Goal: Find specific page/section: Find specific page/section

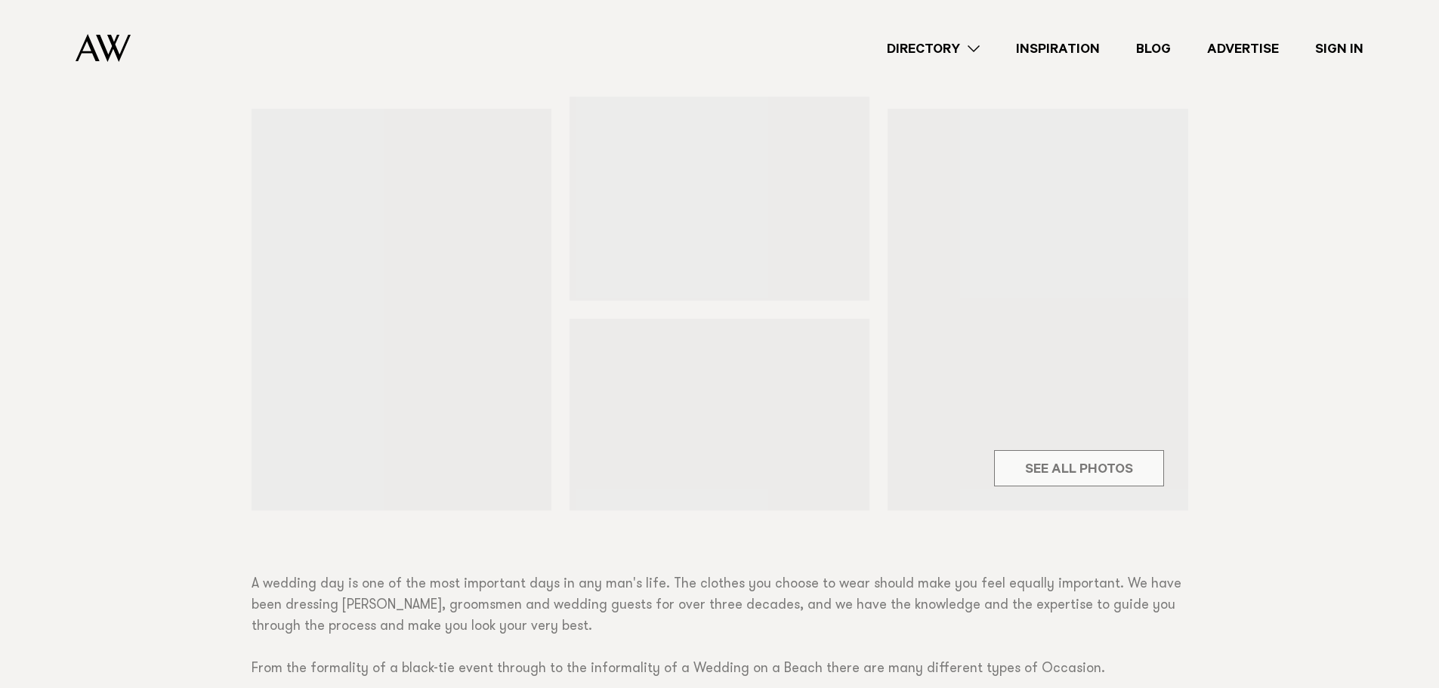
scroll to position [529, 0]
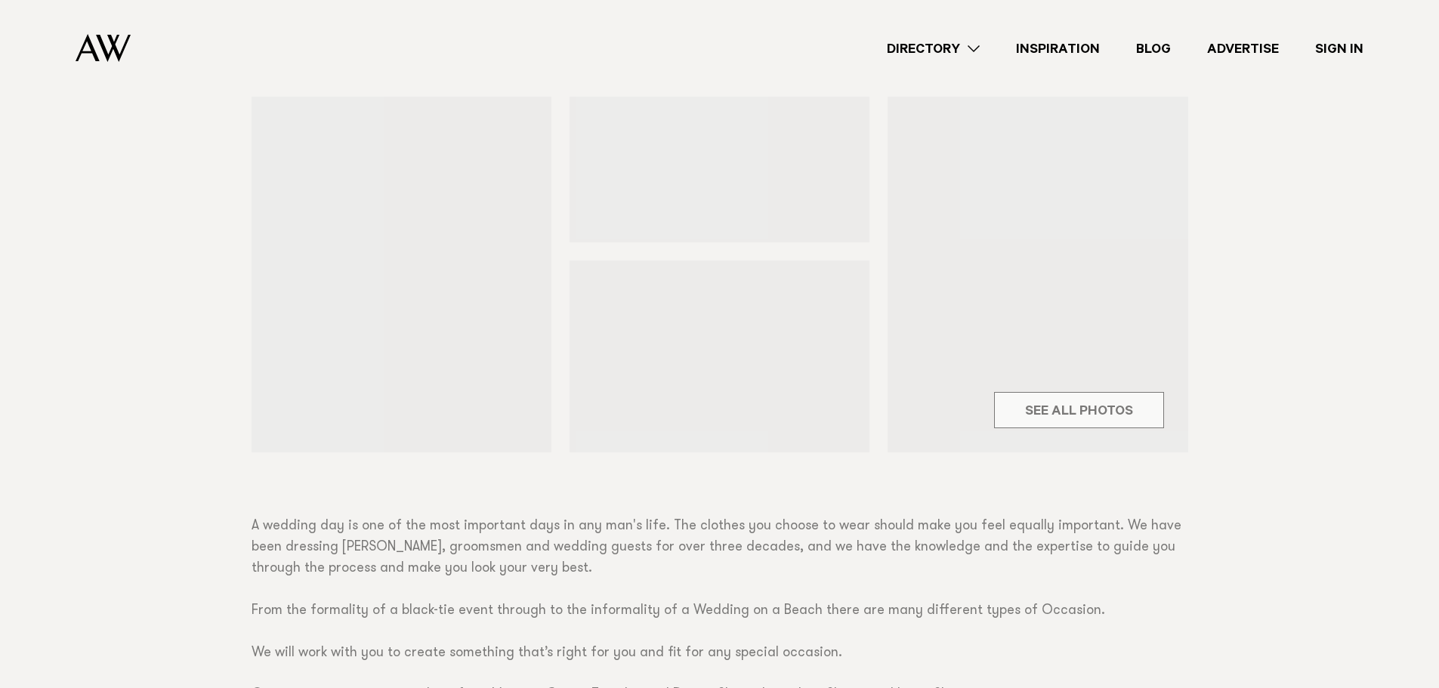
click at [943, 47] on link "Directory" at bounding box center [932, 49] width 129 height 20
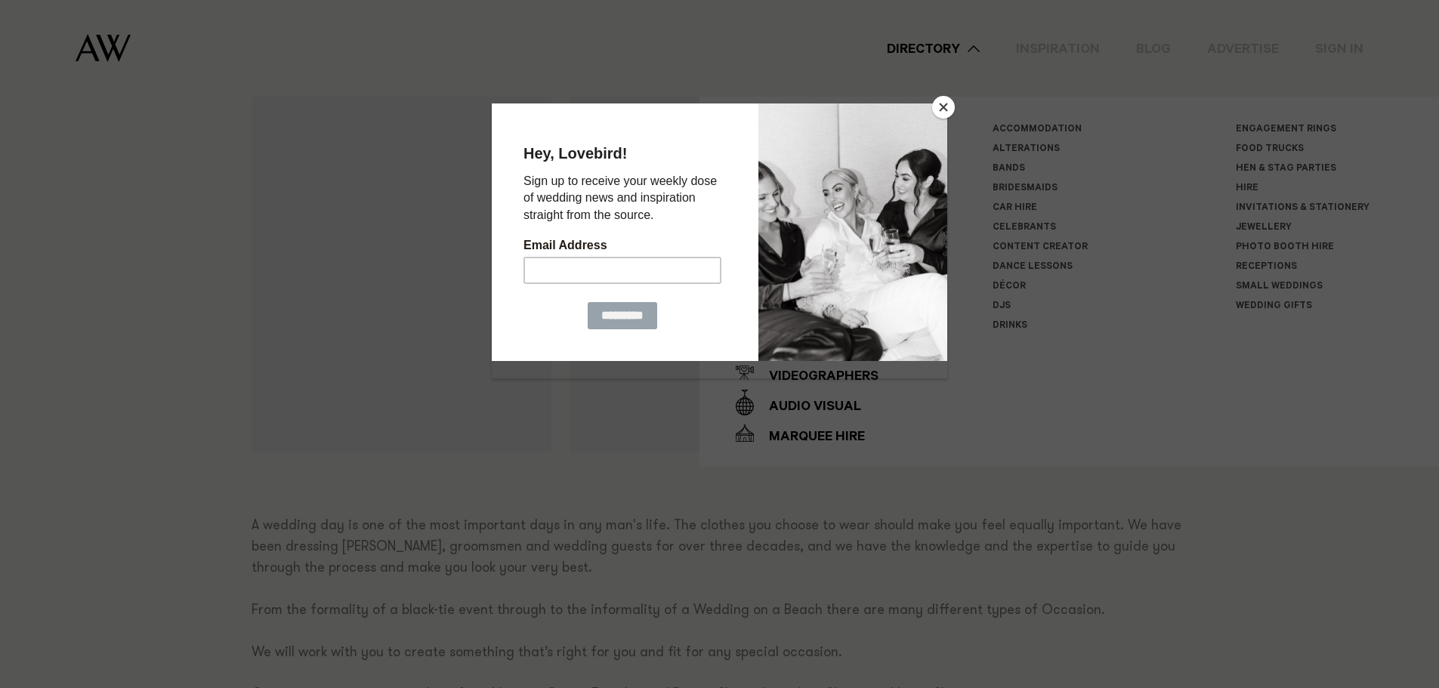
click at [941, 104] on button "Close" at bounding box center [943, 107] width 23 height 23
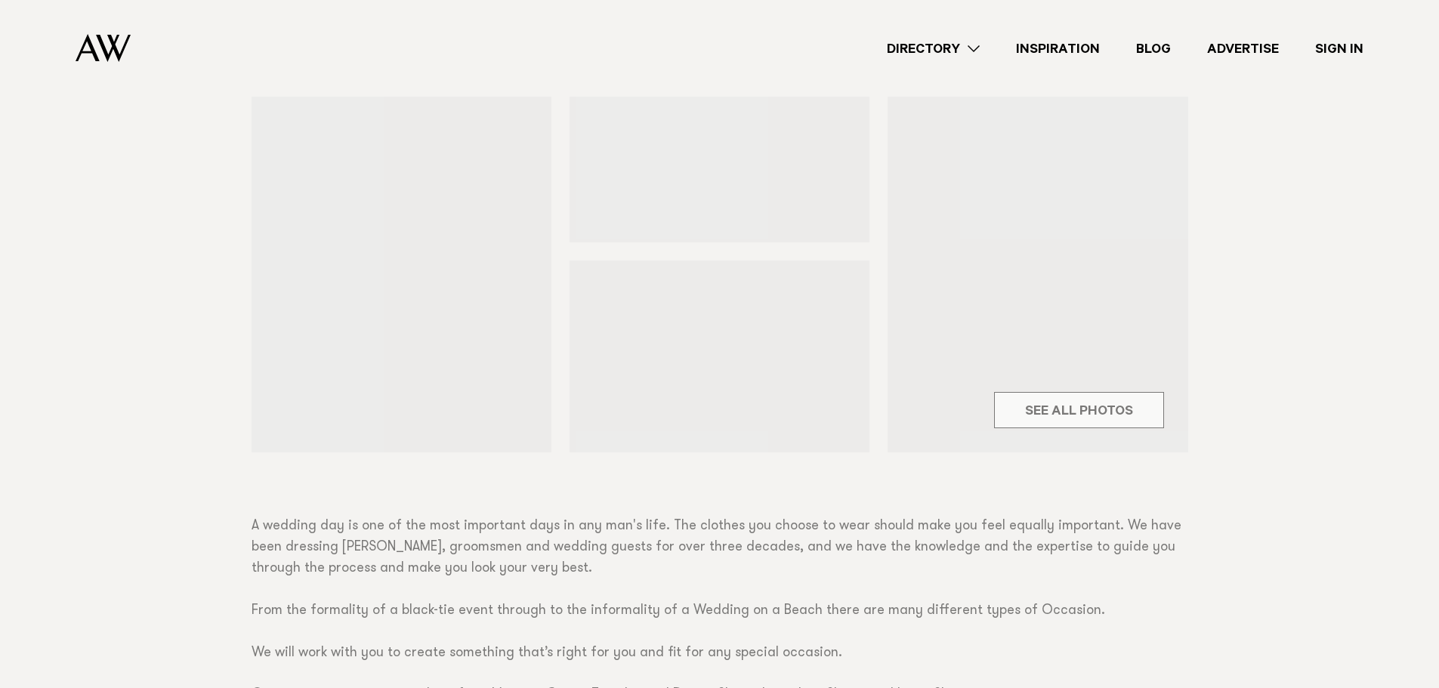
click at [971, 60] on div "Directory Hair & Makeup Flowers Venues Cakes & Sweets" at bounding box center [753, 48] width 1220 height 97
click at [972, 51] on link "Directory" at bounding box center [932, 49] width 129 height 20
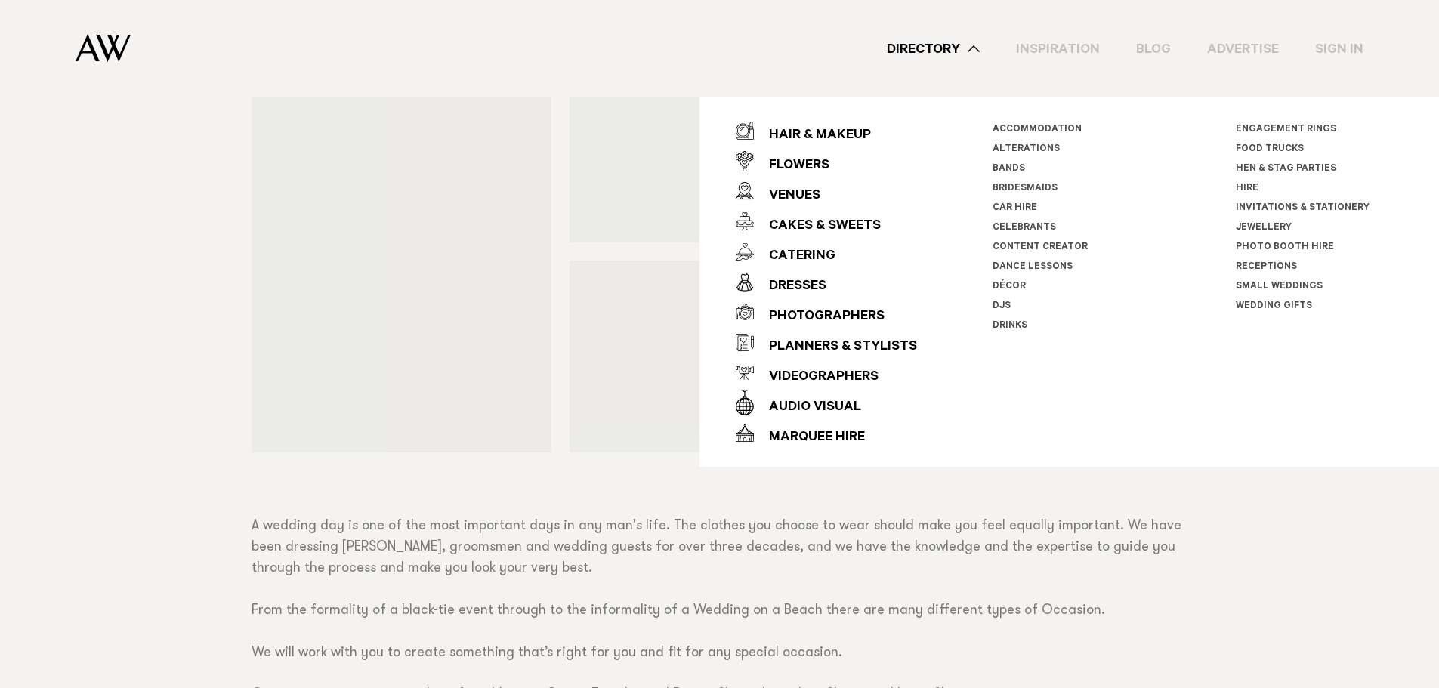
drag, startPoint x: 203, startPoint y: 321, endPoint x: 235, endPoint y: 488, distance: 169.9
click at [205, 323] on div "Suits Crane Brothers Share Copy Link Email twitter" at bounding box center [719, 313] width 1439 height 1169
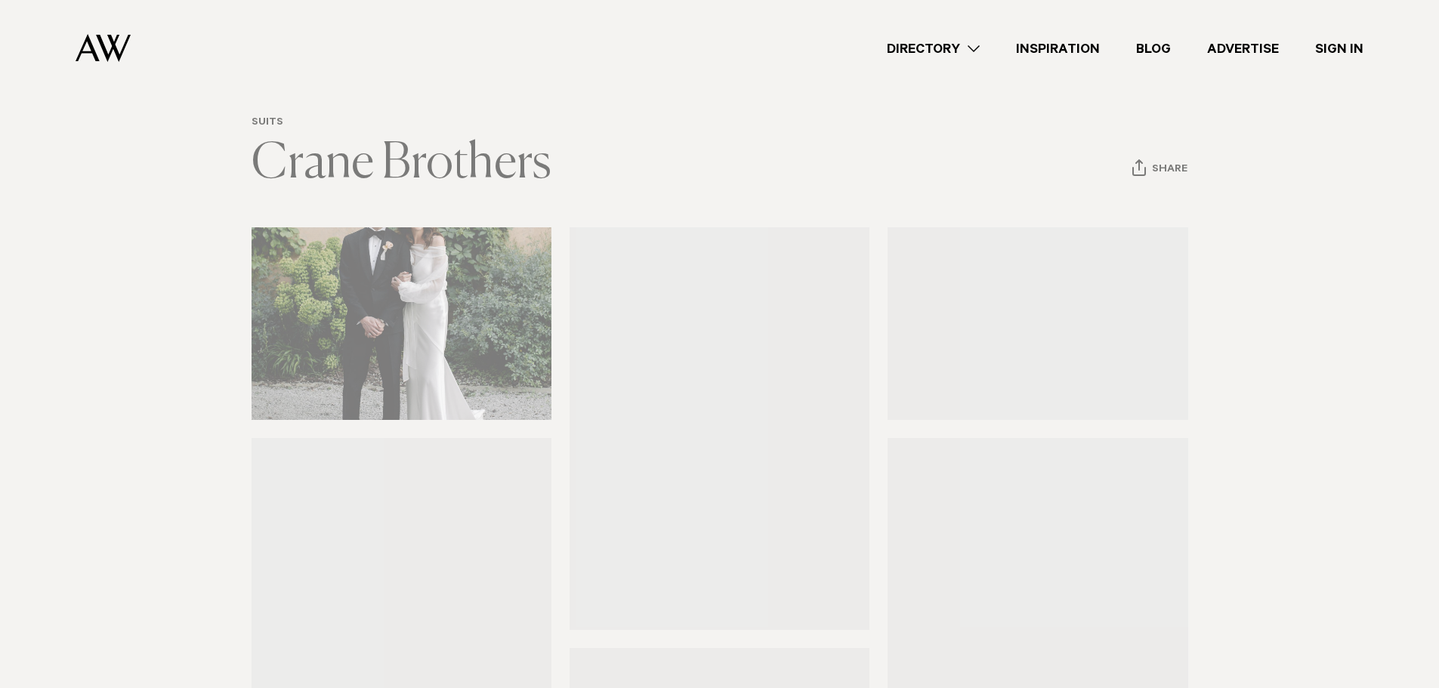
scroll to position [0, 0]
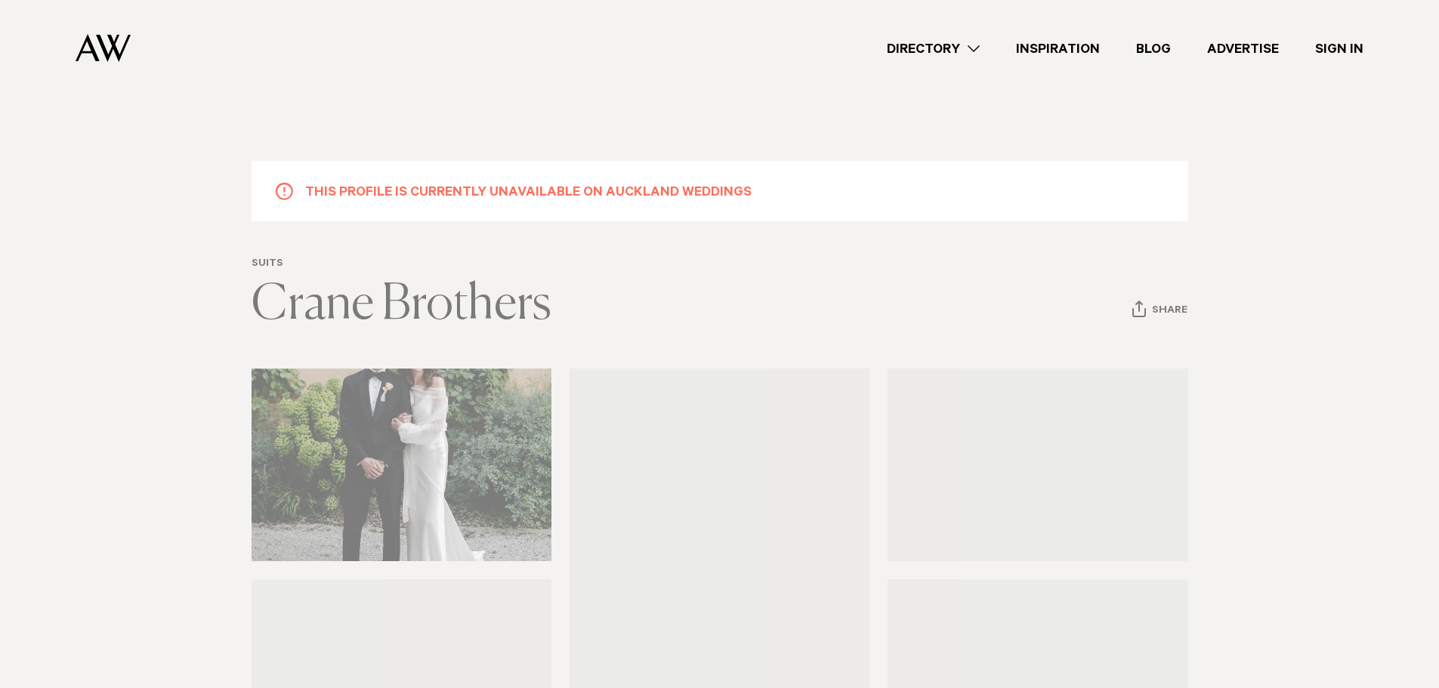
drag, startPoint x: 274, startPoint y: 557, endPoint x: 301, endPoint y: 293, distance: 265.0
drag, startPoint x: 273, startPoint y: 261, endPoint x: 347, endPoint y: 240, distance: 77.0
click at [966, 51] on link "Directory" at bounding box center [932, 49] width 129 height 20
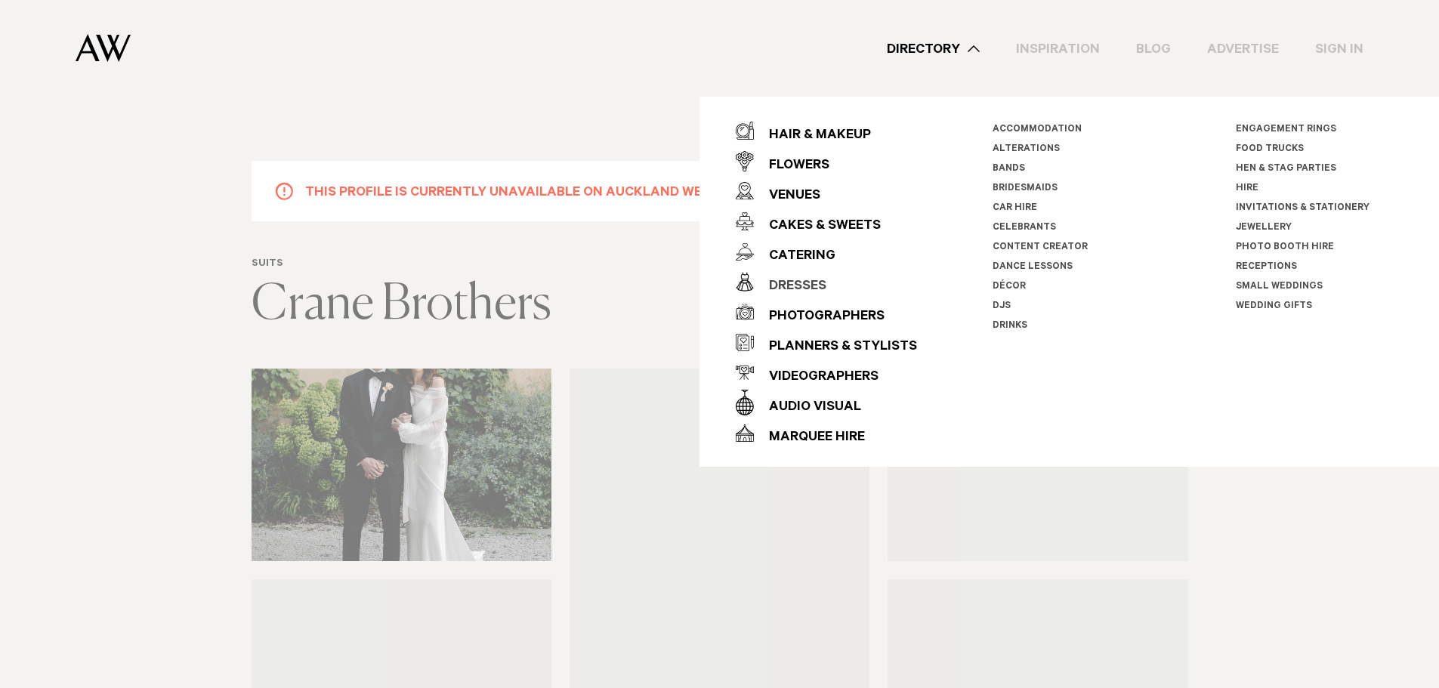
click at [802, 286] on div "Dresses" at bounding box center [790, 287] width 72 height 30
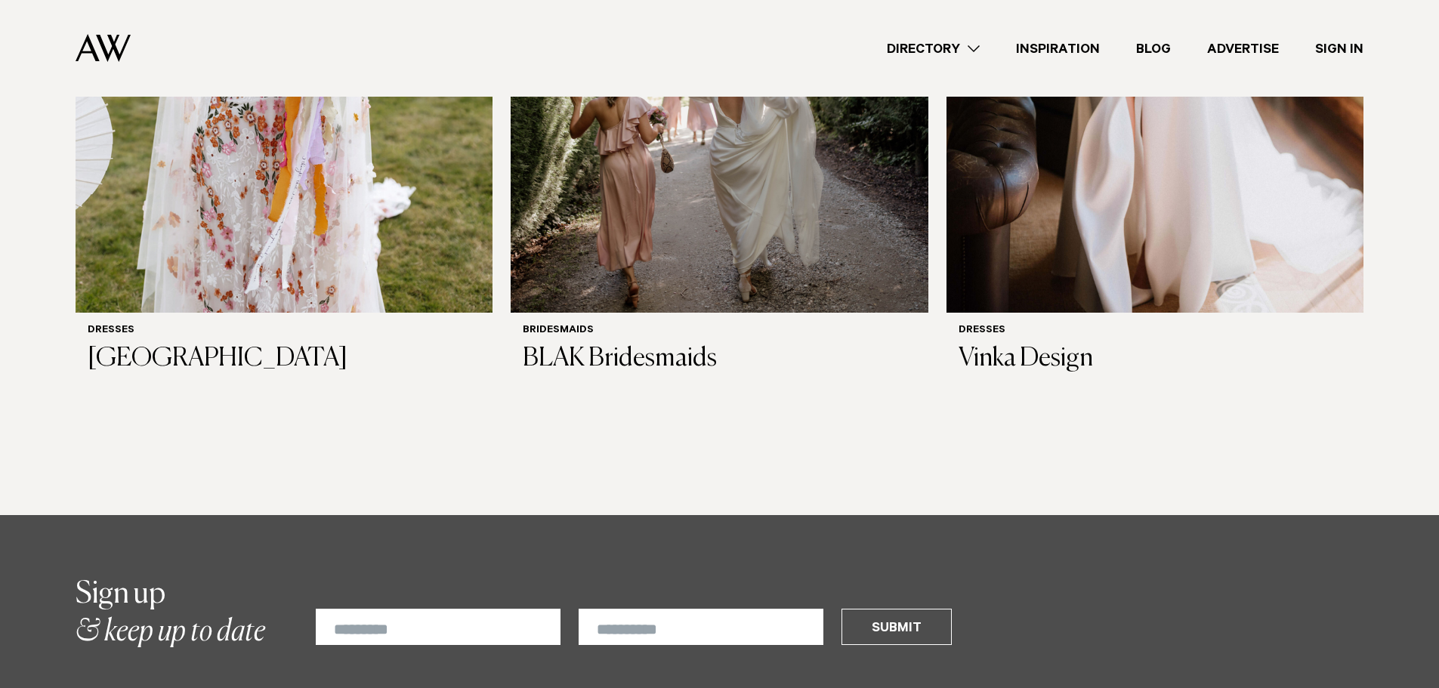
scroll to position [1510, 0]
